Goal: Task Accomplishment & Management: Manage account settings

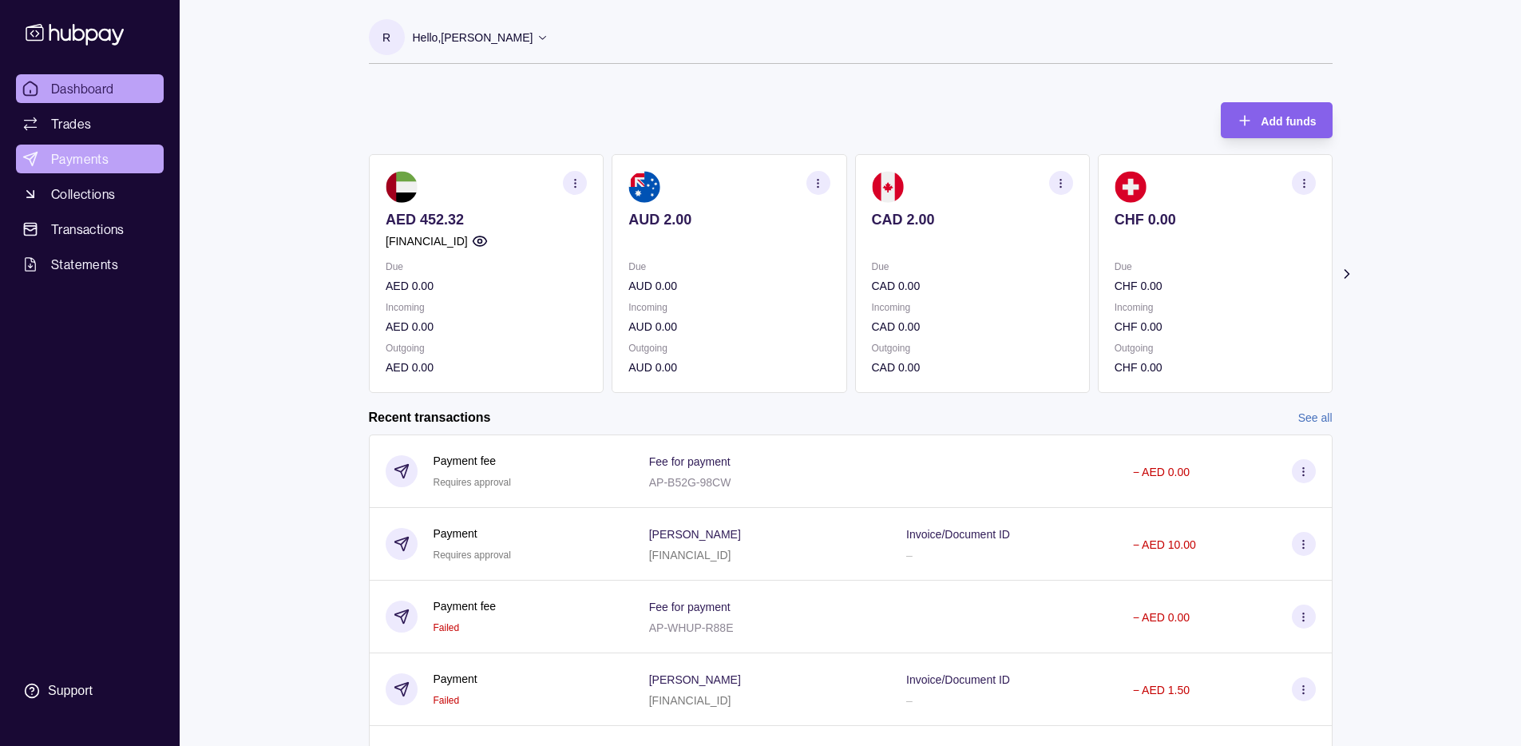
click at [105, 166] on span "Payments" at bounding box center [79, 158] width 57 height 19
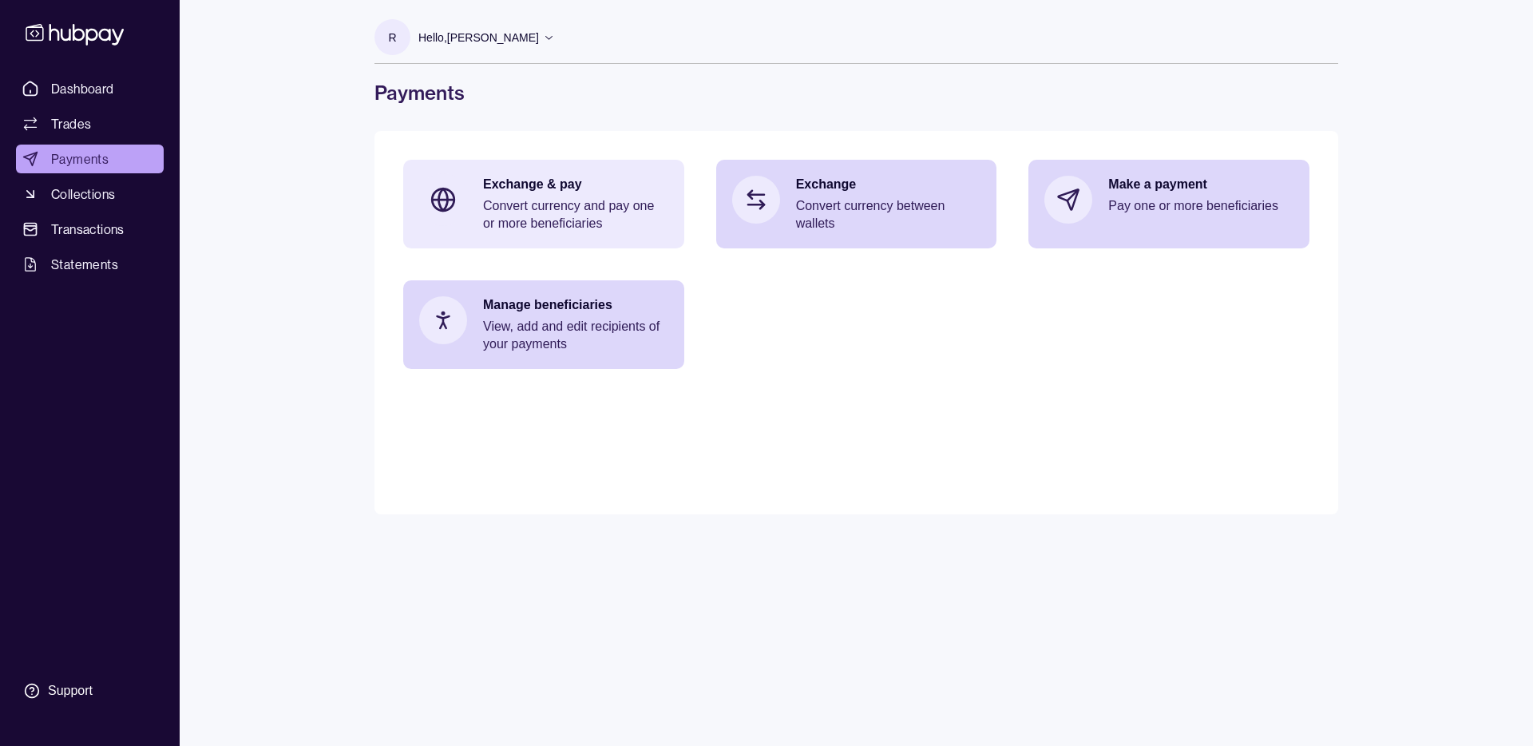
click at [531, 194] on div "Exchange & pay Convert currency and pay one or more beneficiaries" at bounding box center [575, 204] width 185 height 57
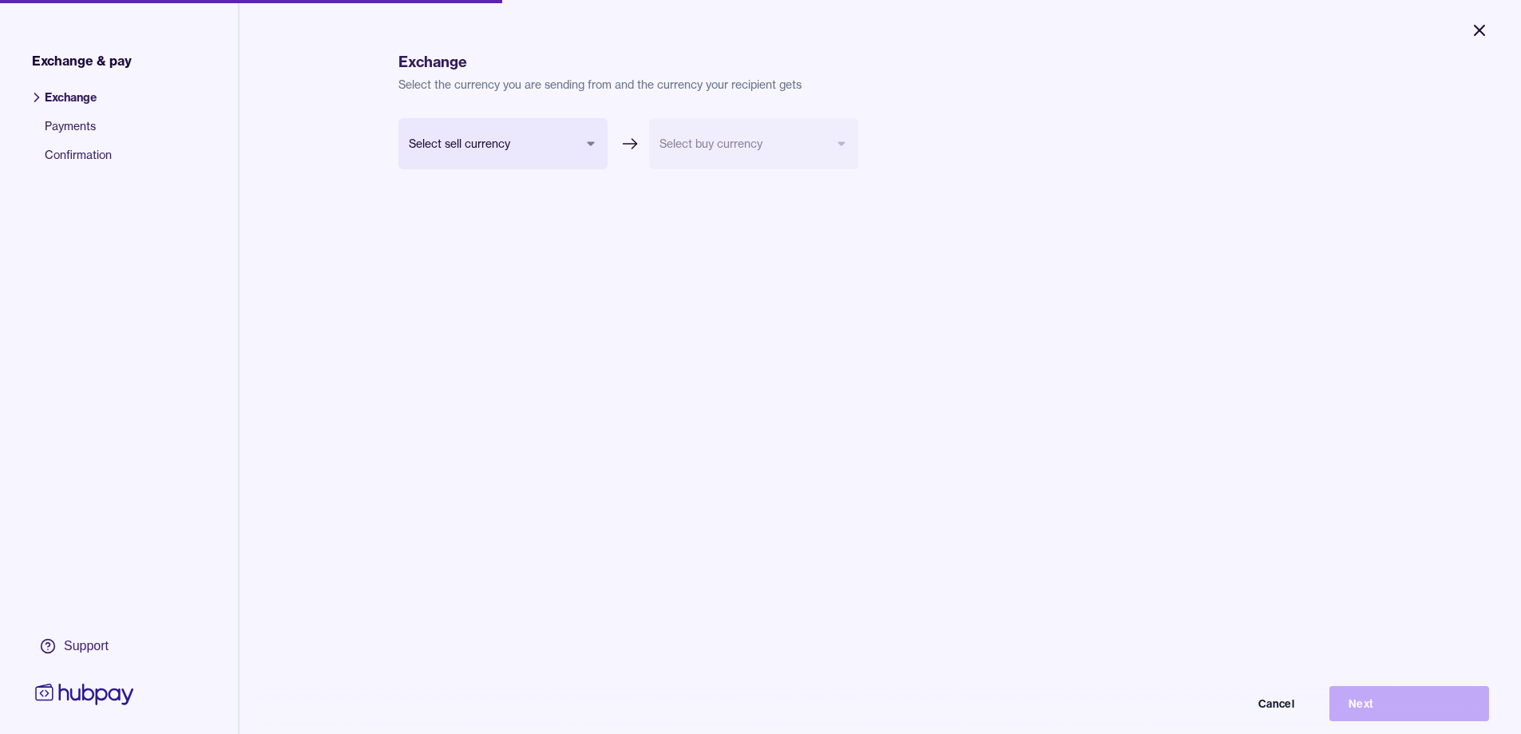
click at [1469, 35] on button "Close" at bounding box center [1479, 30] width 57 height 35
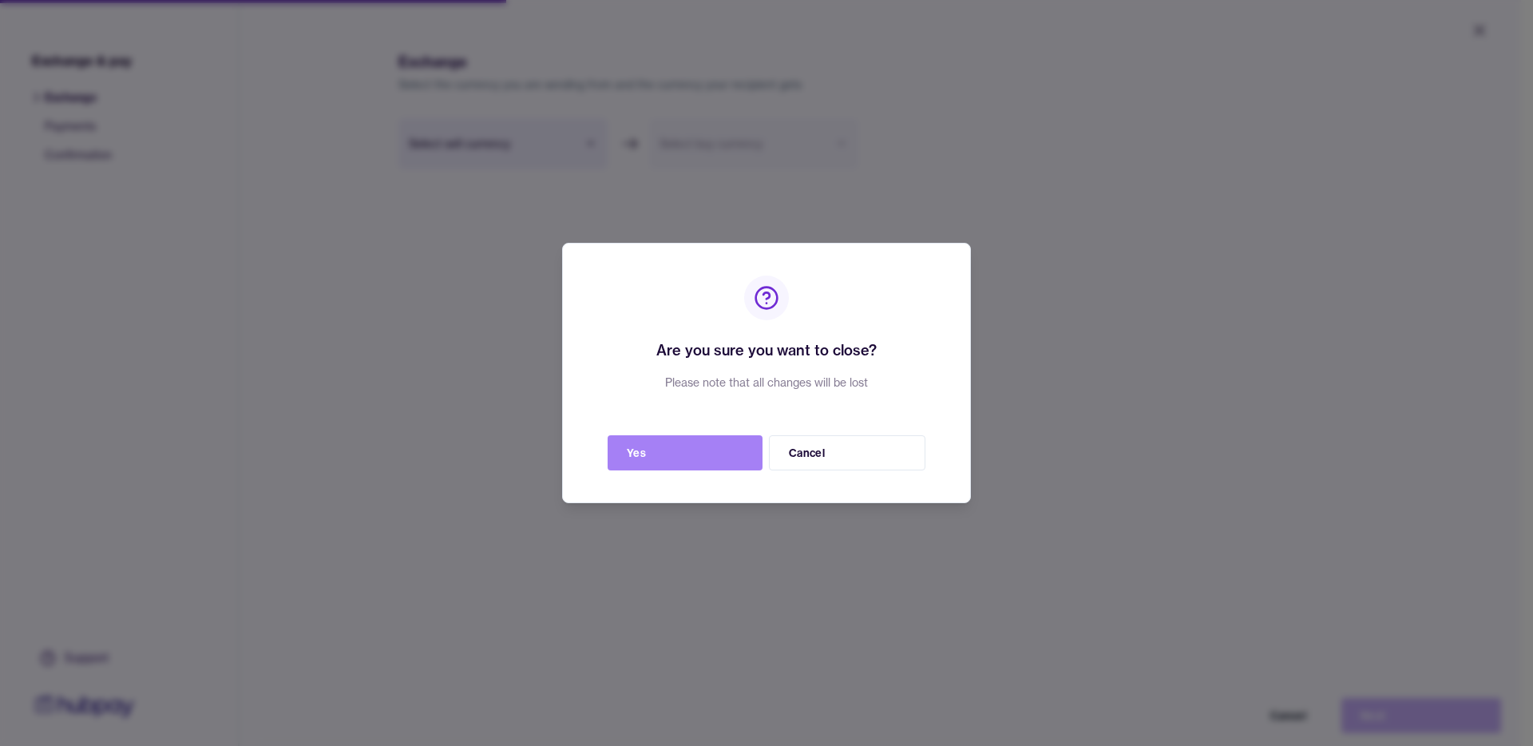
click at [658, 454] on button "Yes" at bounding box center [685, 452] width 155 height 35
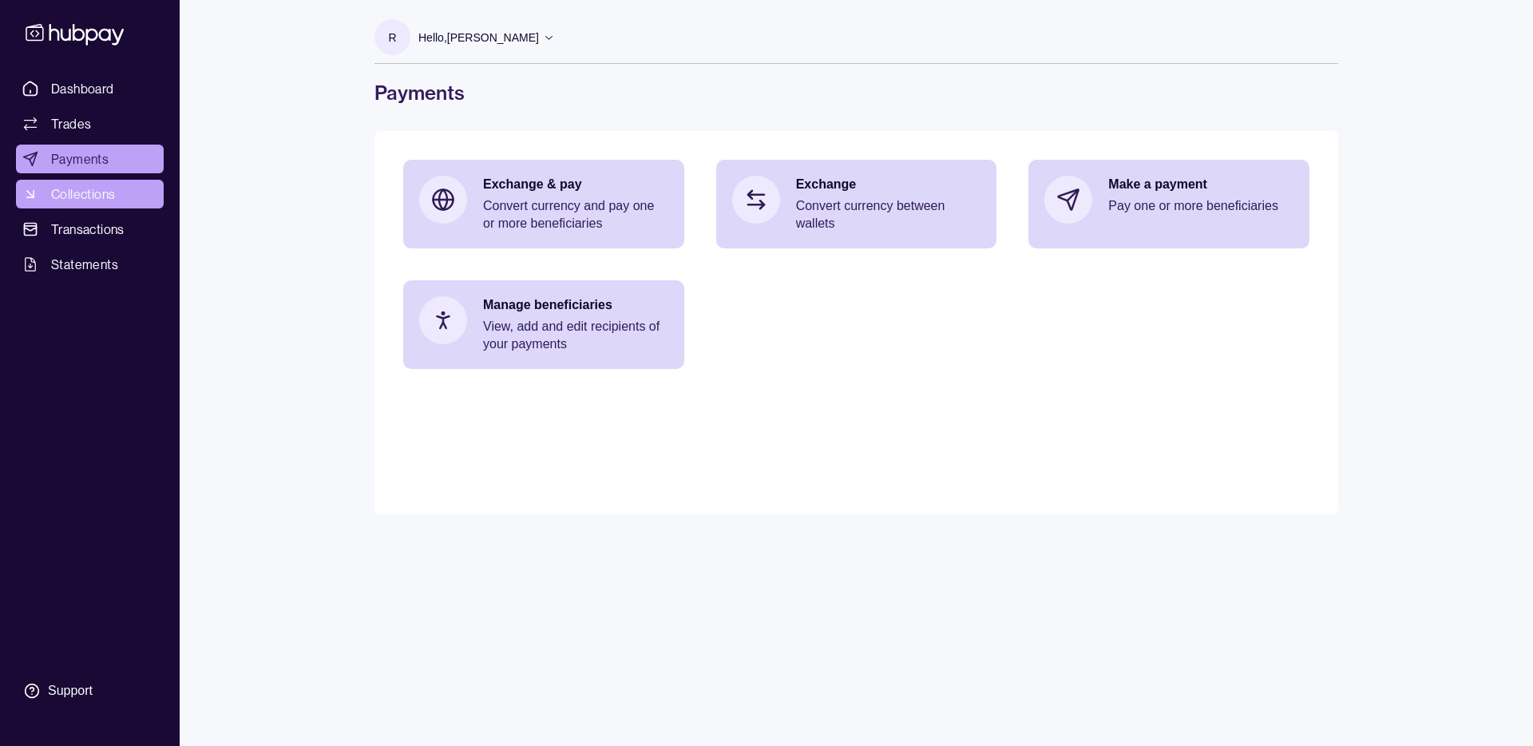
click at [62, 196] on span "Collections" at bounding box center [83, 193] width 64 height 19
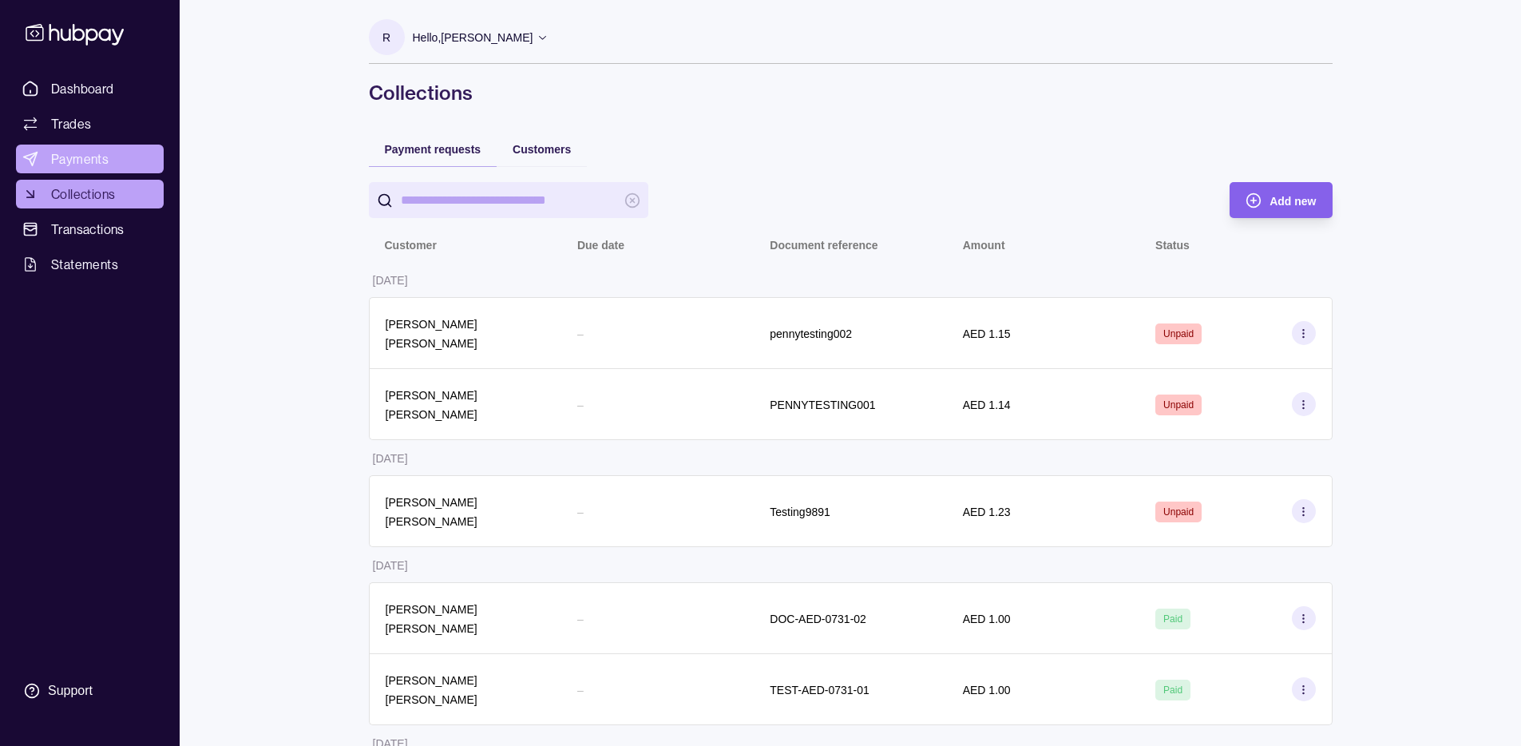
click at [91, 160] on span "Payments" at bounding box center [79, 158] width 57 height 19
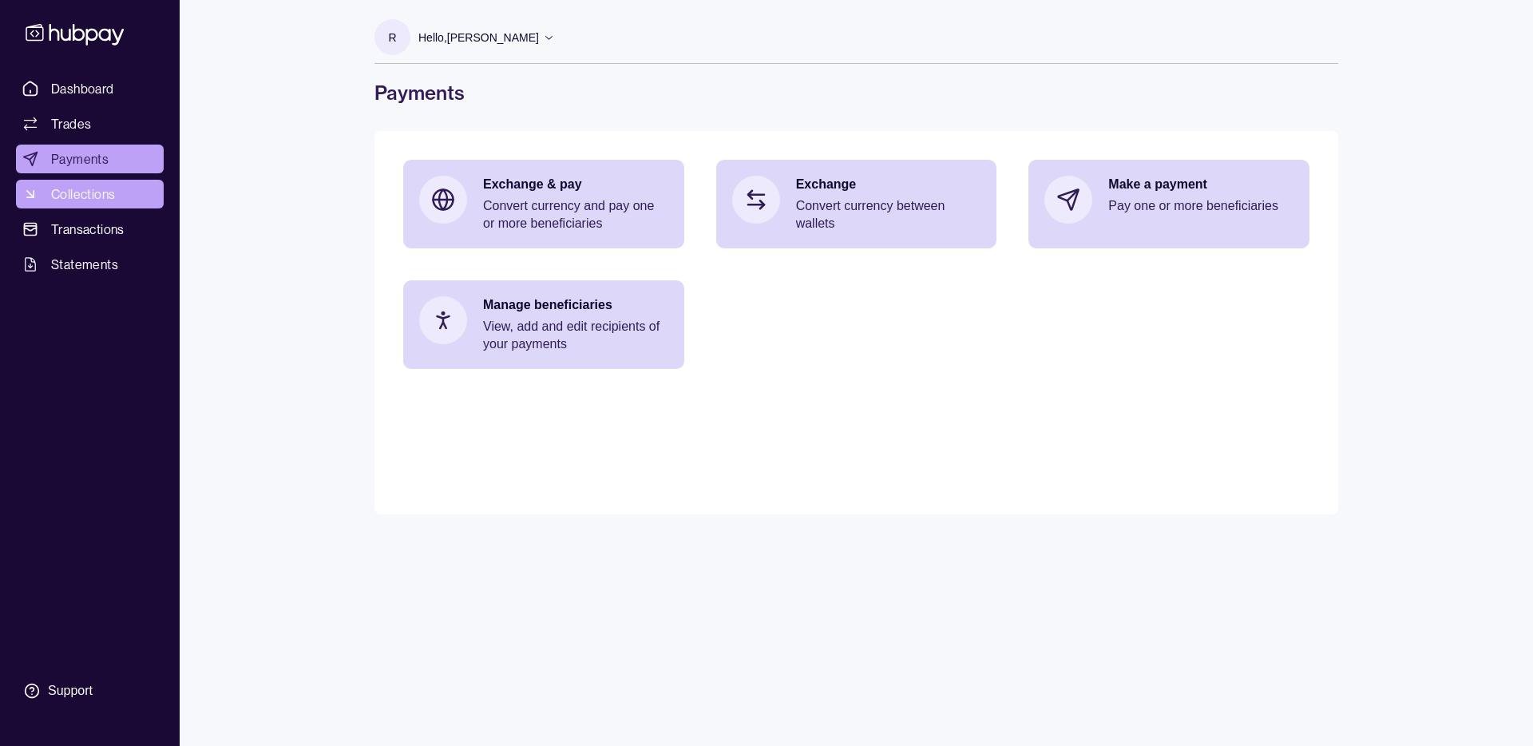
click at [89, 204] on link "Collections" at bounding box center [90, 194] width 148 height 29
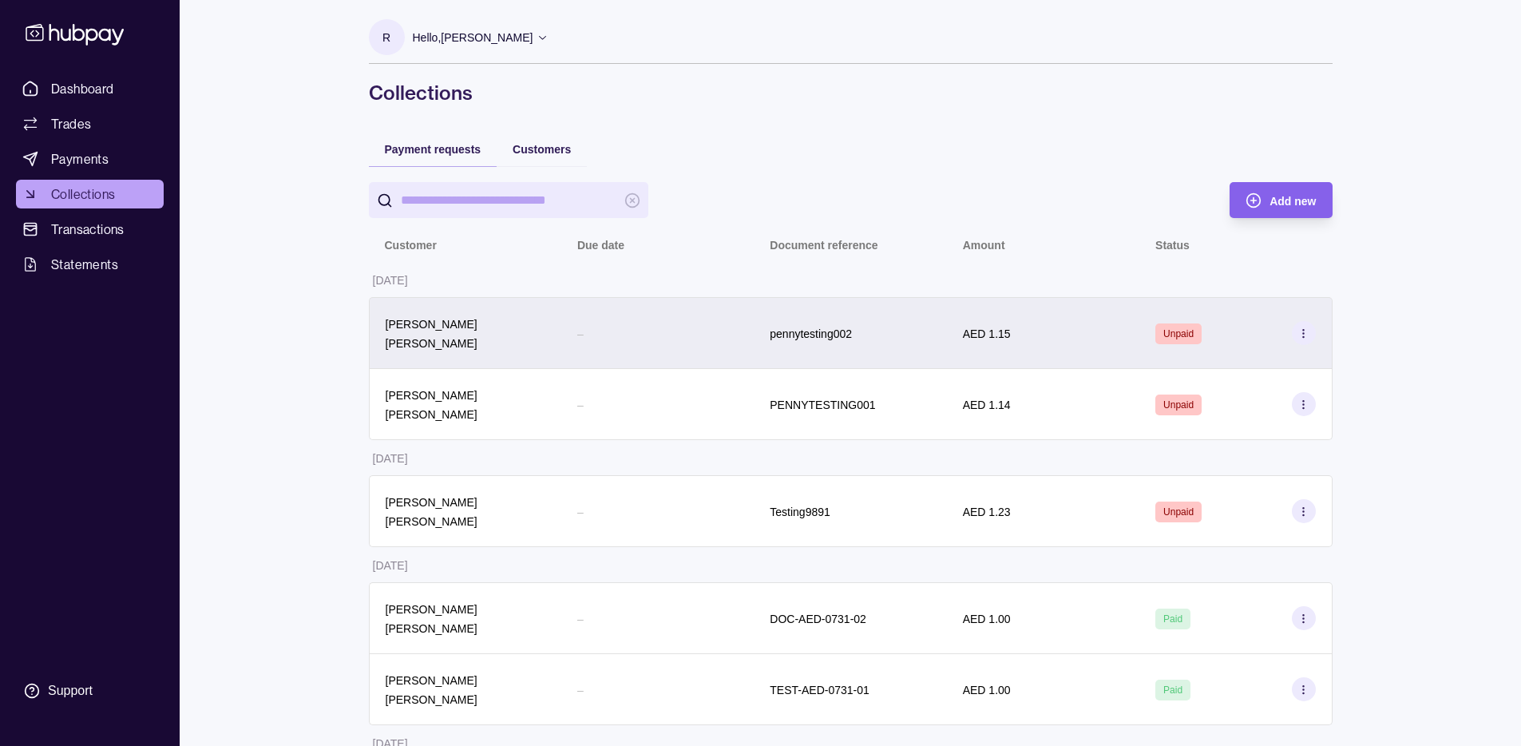
click at [1081, 339] on div "AED 1.15" at bounding box center [1043, 333] width 192 height 72
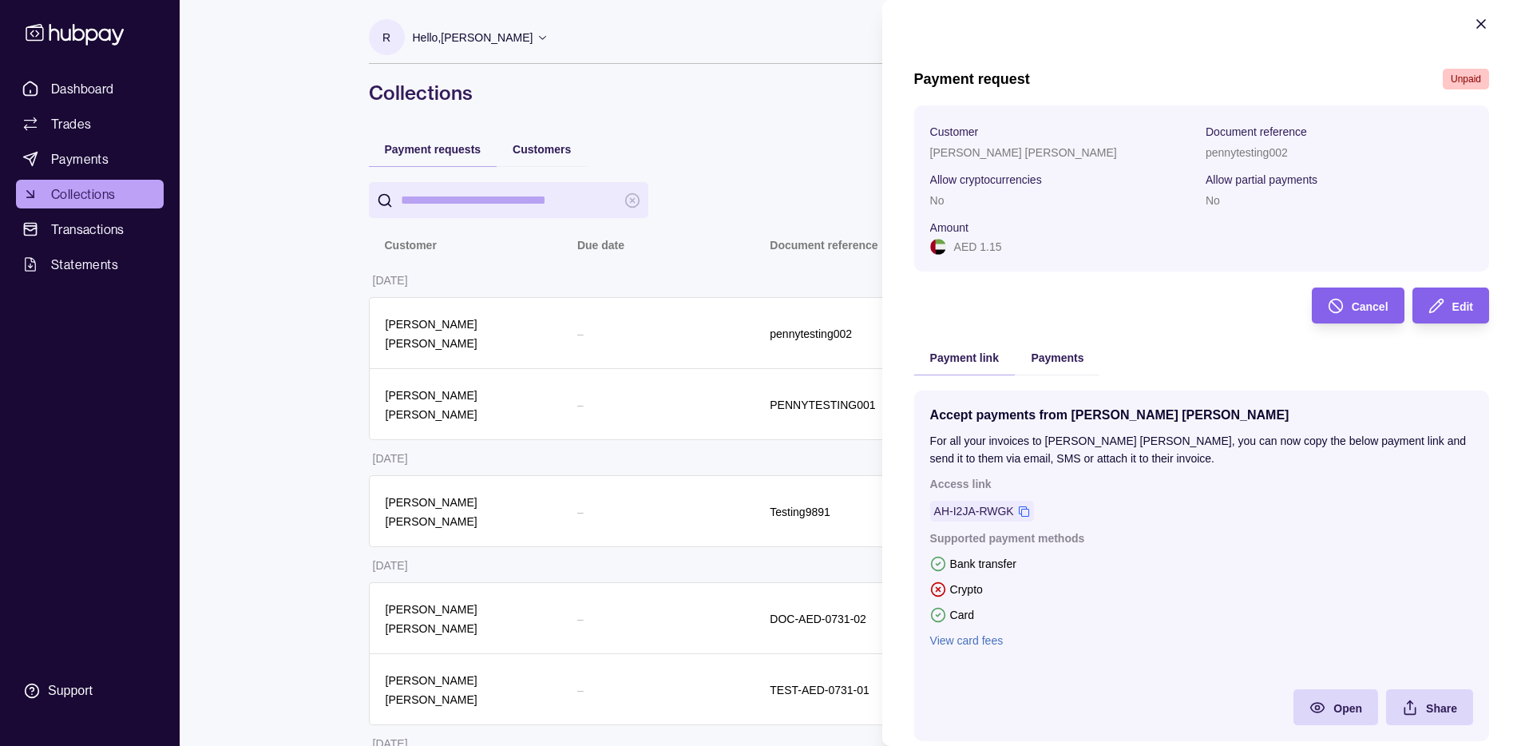
scroll to position [59, 0]
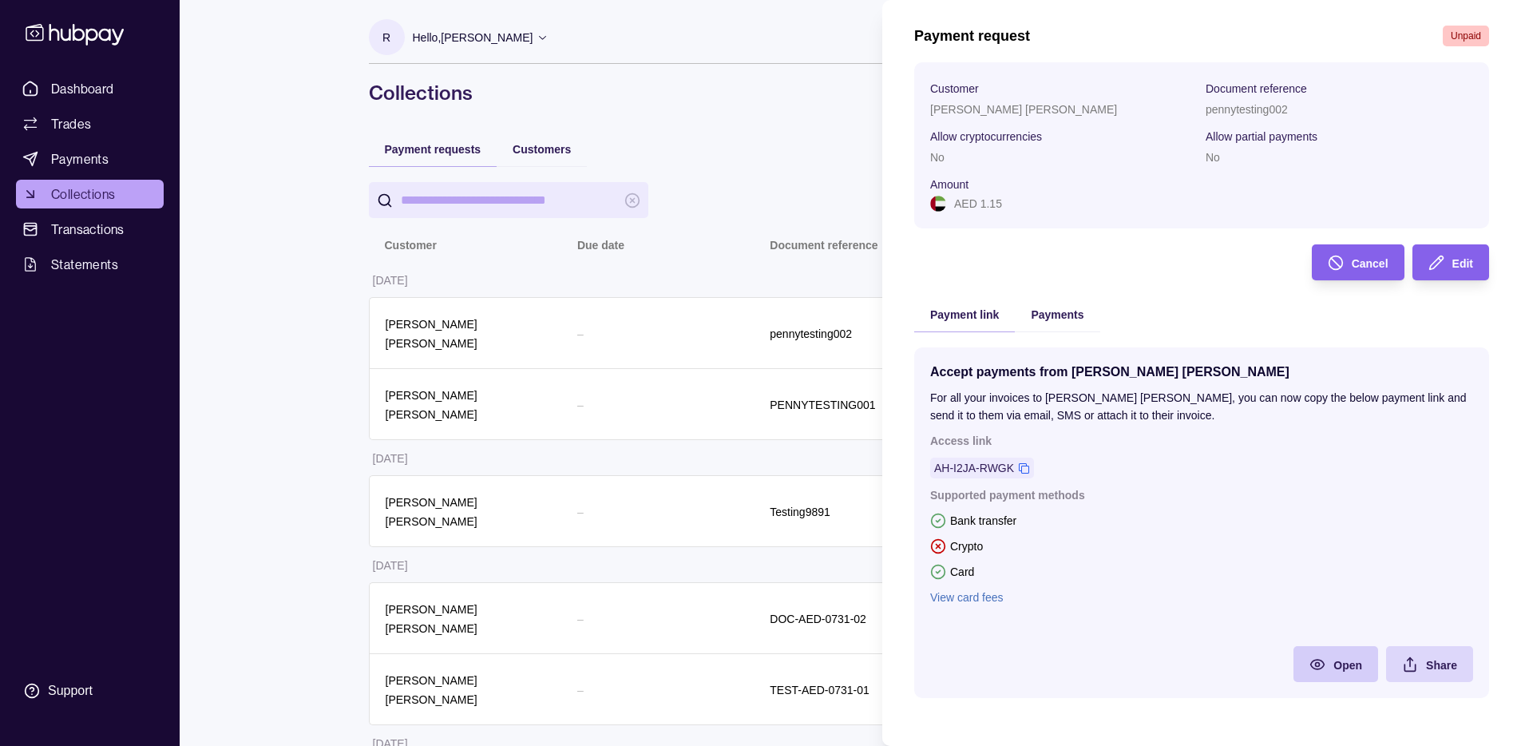
click at [1313, 676] on div "Open" at bounding box center [1324, 664] width 77 height 36
